Goal: Check status: Check status

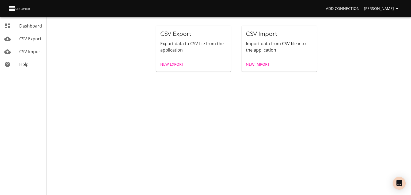
click at [36, 55] on span "CSV Import" at bounding box center [30, 52] width 23 height 6
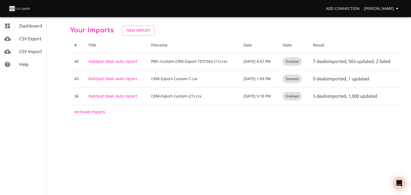
click at [99, 64] on link "HubSpot Deals Auto Upsert" at bounding box center [112, 61] width 49 height 5
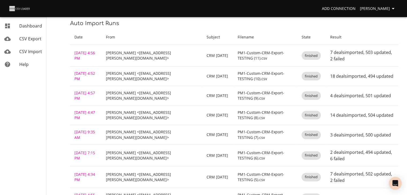
scroll to position [126, 0]
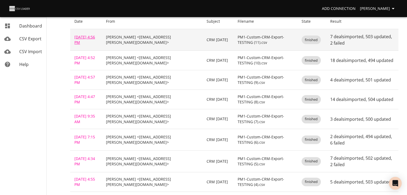
click at [86, 45] on link "[DATE] 4:56 PM" at bounding box center [84, 40] width 21 height 10
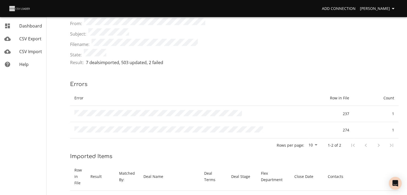
scroll to position [62, 0]
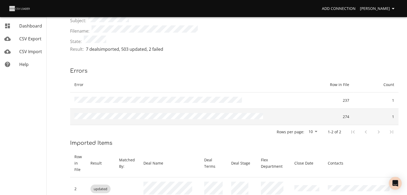
click at [118, 125] on td at bounding box center [189, 117] width 239 height 16
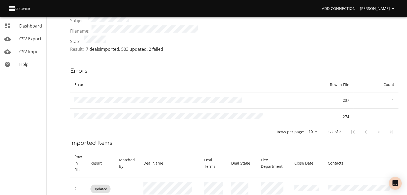
scroll to position [0, 0]
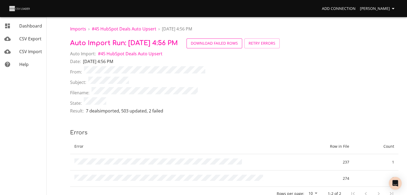
click at [238, 47] on span "Download Failed Rows" at bounding box center [214, 43] width 47 height 7
click at [255, 97] on div "Filename:" at bounding box center [234, 92] width 329 height 10
